Goal: Information Seeking & Learning: Learn about a topic

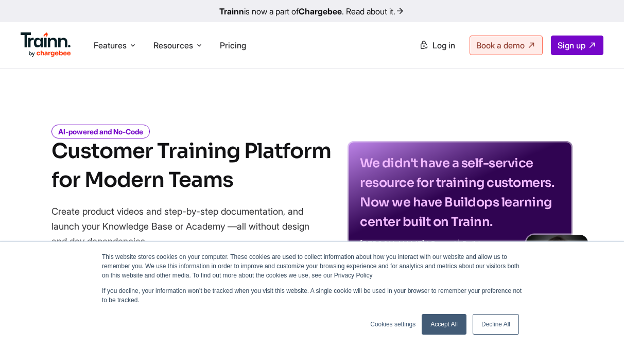
click at [444, 321] on link "Accept All" at bounding box center [443, 324] width 45 height 21
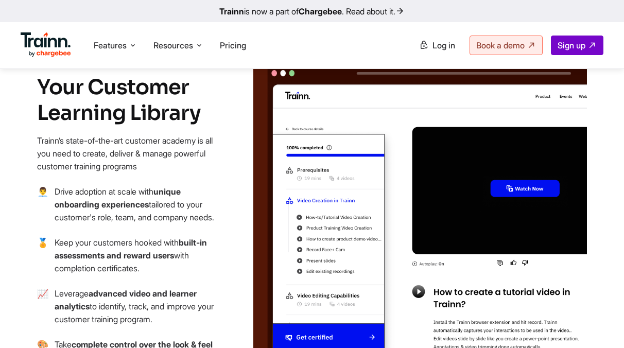
scroll to position [1300, 0]
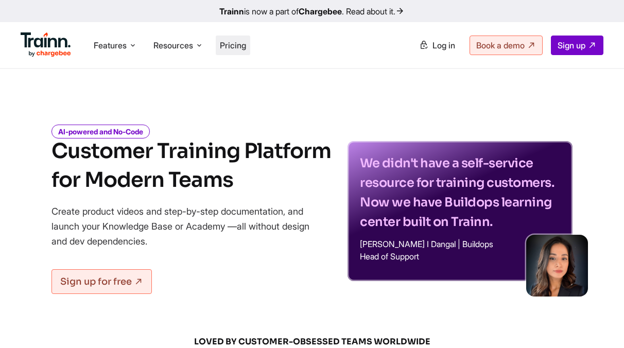
click at [235, 43] on span "Pricing" at bounding box center [233, 45] width 26 height 10
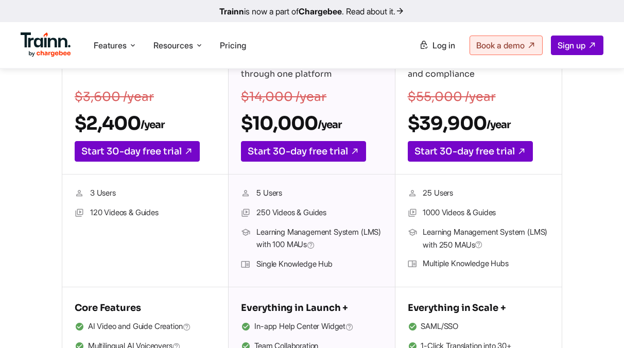
scroll to position [236, 0]
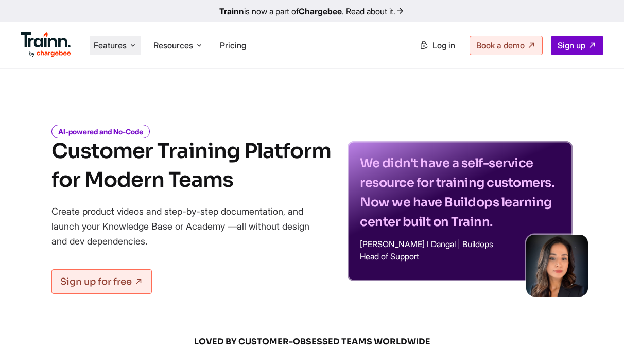
click at [134, 45] on icon at bounding box center [133, 45] width 8 height 10
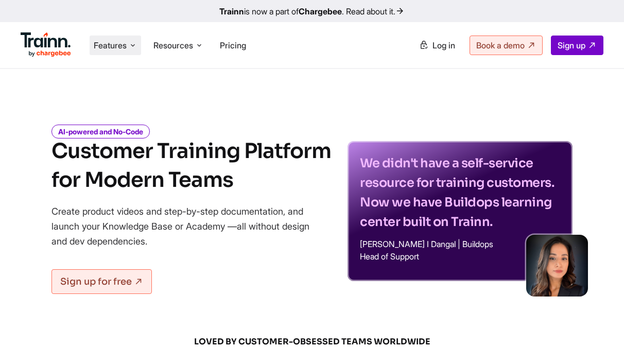
click at [129, 46] on icon at bounding box center [133, 45] width 8 height 10
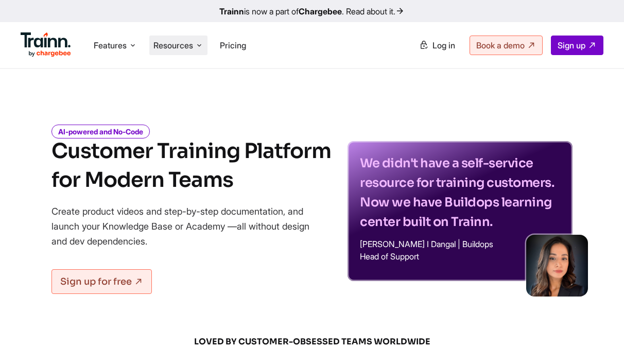
click at [189, 38] on li "Resources Resources Trainn Help Center Help videos to get you started. Trainn B…" at bounding box center [178, 46] width 58 height 20
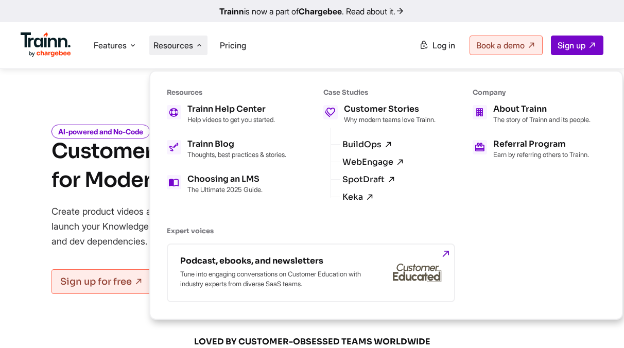
click at [189, 38] on li "Resources Resources Trainn Help Center Help videos to get you started. Trainn B…" at bounding box center [178, 46] width 58 height 20
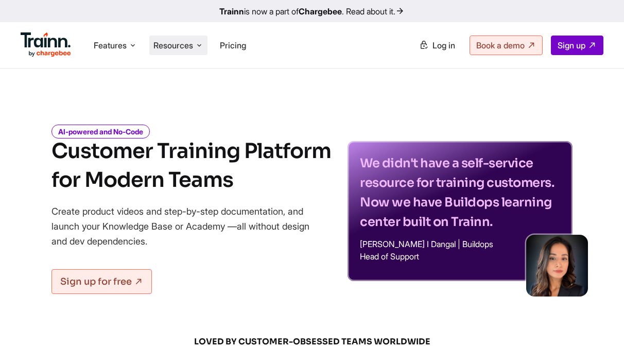
click at [189, 38] on li "Resources Resources Trainn Help Center Help videos to get you started. Trainn B…" at bounding box center [178, 46] width 58 height 20
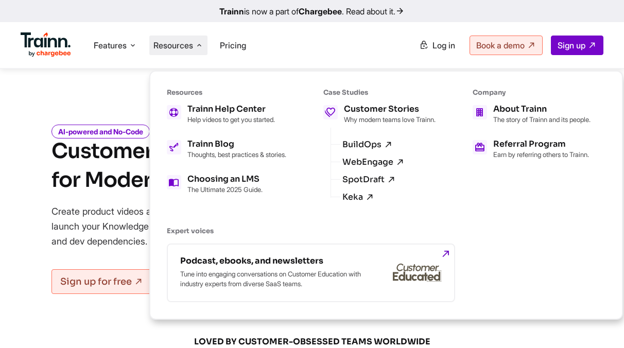
click at [189, 38] on li "Resources Resources Trainn Help Center Help videos to get you started. Trainn B…" at bounding box center [178, 46] width 58 height 20
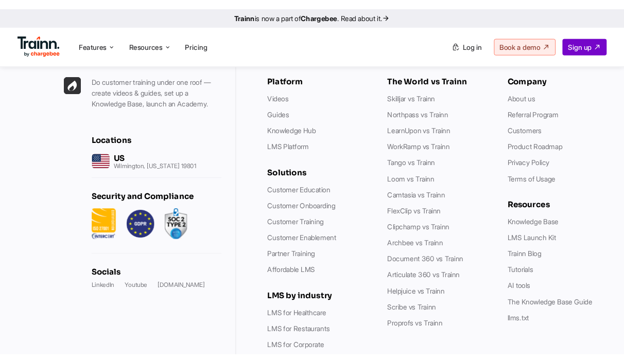
scroll to position [2957, 0]
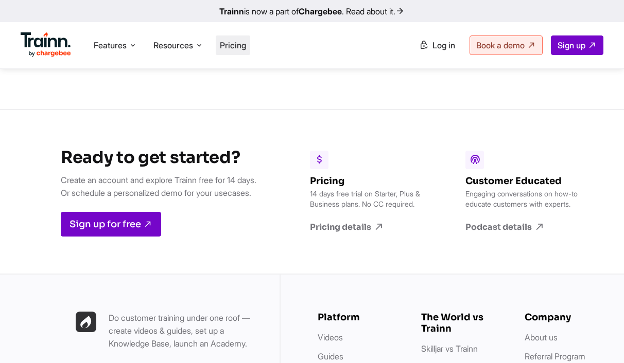
click at [245, 45] on span "Pricing" at bounding box center [233, 45] width 26 height 10
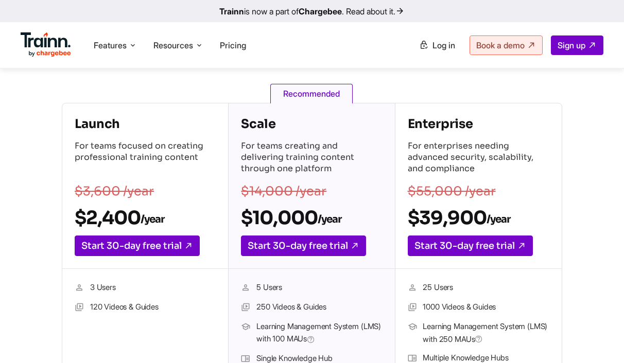
scroll to position [139, 0]
